Goal: Find specific page/section: Find specific page/section

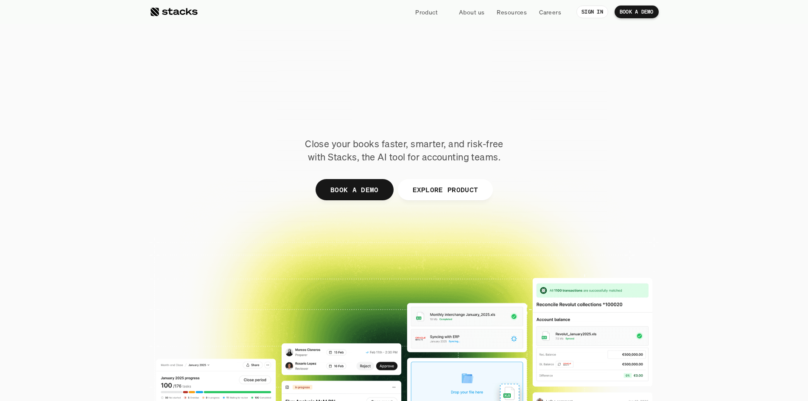
click at [597, 14] on p "SIGN IN" at bounding box center [592, 12] width 22 height 6
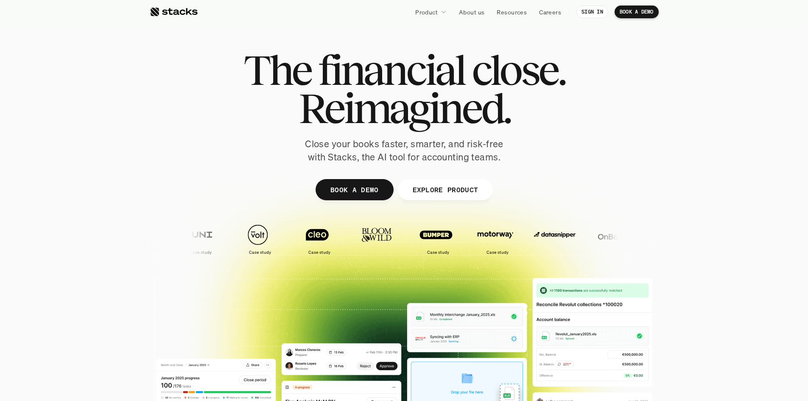
click at [435, 10] on p "Product" at bounding box center [426, 12] width 22 height 9
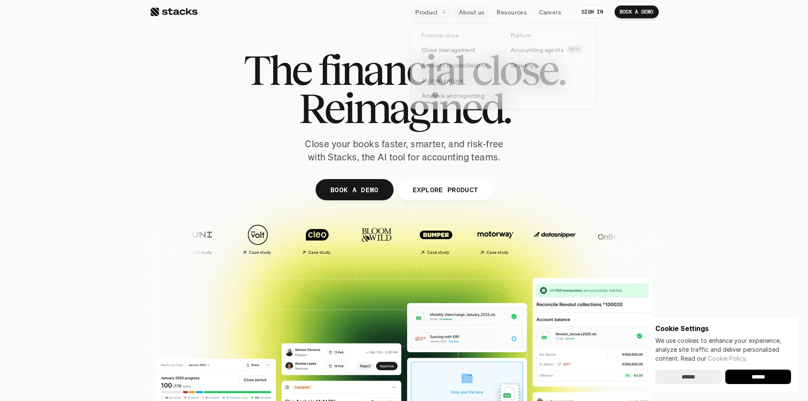
click at [426, 13] on p "Product" at bounding box center [426, 12] width 22 height 9
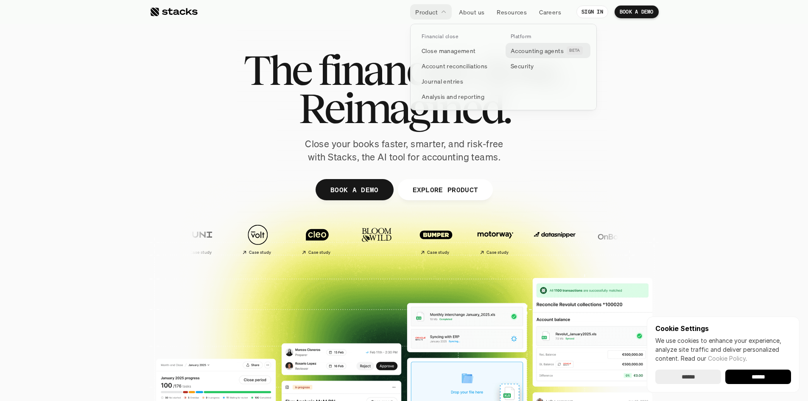
click at [530, 54] on p "Accounting agents" at bounding box center [537, 50] width 53 height 9
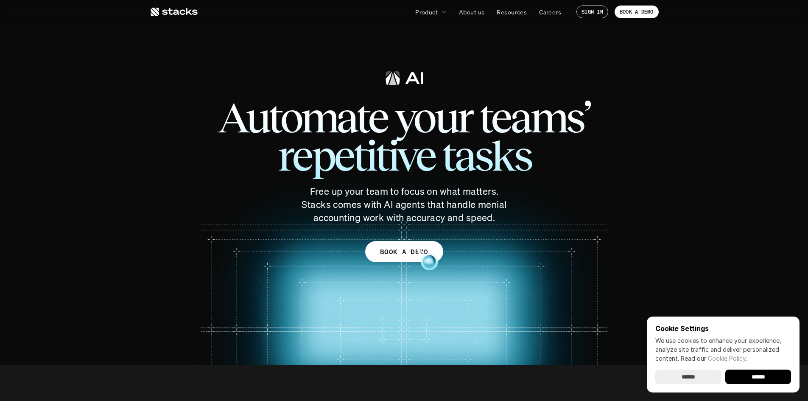
click at [407, 242] on link "BOOK A DEMO" at bounding box center [404, 251] width 78 height 21
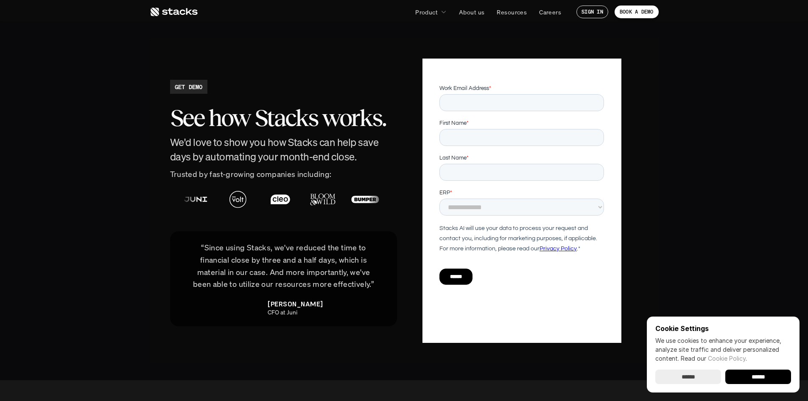
scroll to position [1801, 0]
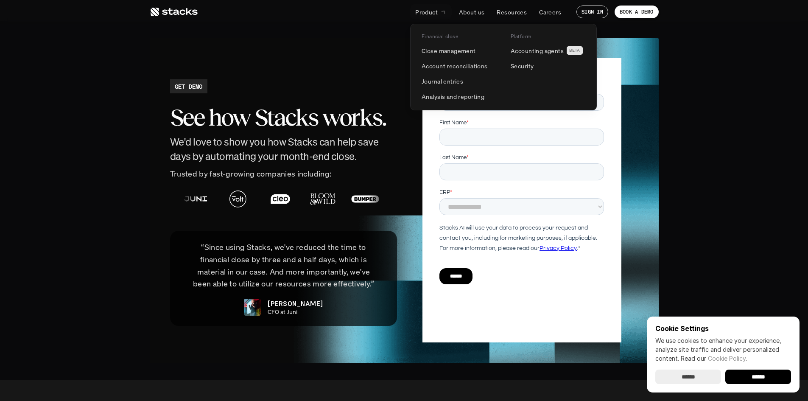
click at [445, 13] on icon at bounding box center [443, 12] width 8 height 8
click at [532, 50] on p "Accounting agents" at bounding box center [537, 50] width 53 height 9
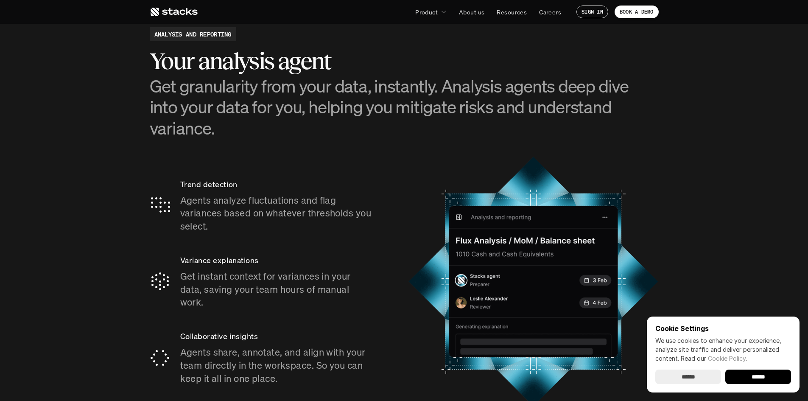
scroll to position [1364, 0]
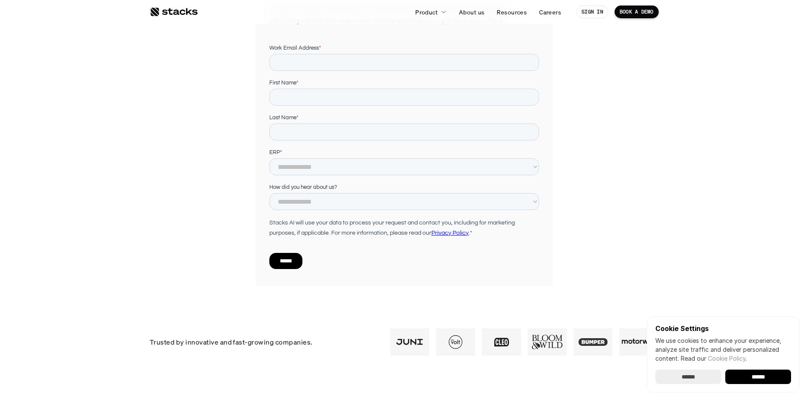
scroll to position [170, 0]
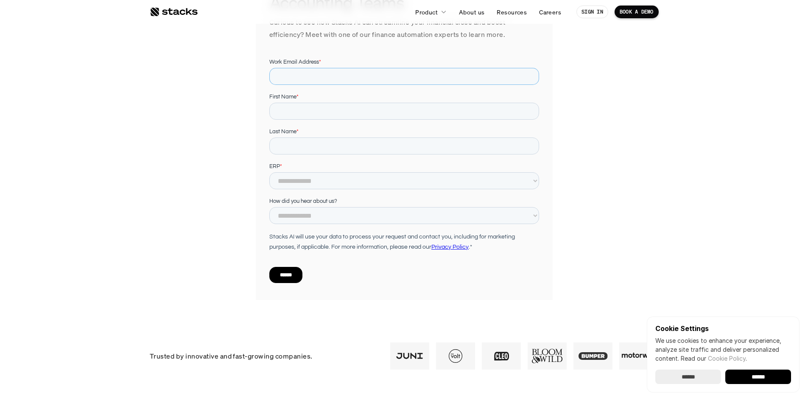
click at [345, 80] on input "Work Email Address *" at bounding box center [404, 76] width 270 height 17
click at [347, 75] on input "Work Email Address *" at bounding box center [404, 76] width 270 height 17
type input "**********"
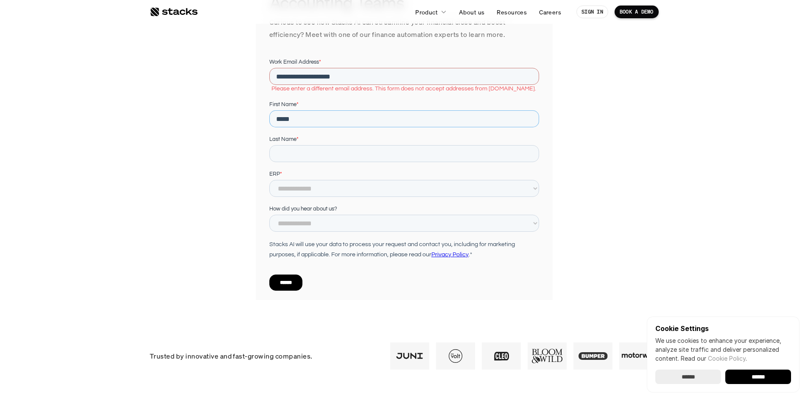
type input "*****"
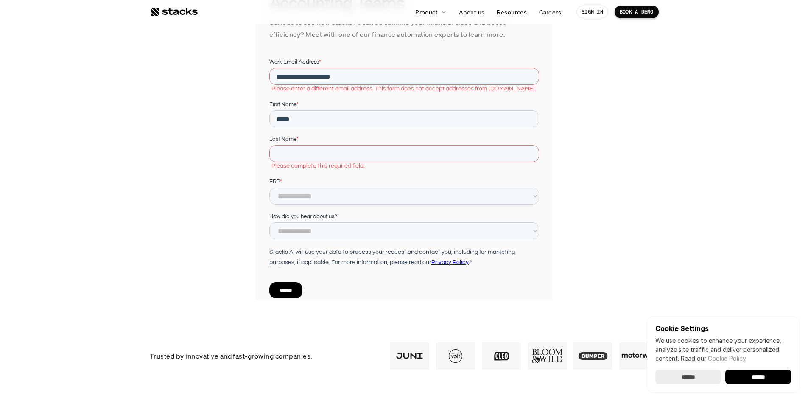
click at [248, 230] on div "Praised by Tech Leaders, Trusted by Accounting Teams Curious to see how Stacks …" at bounding box center [404, 90] width 509 height 419
